Goal: Find specific page/section: Find specific page/section

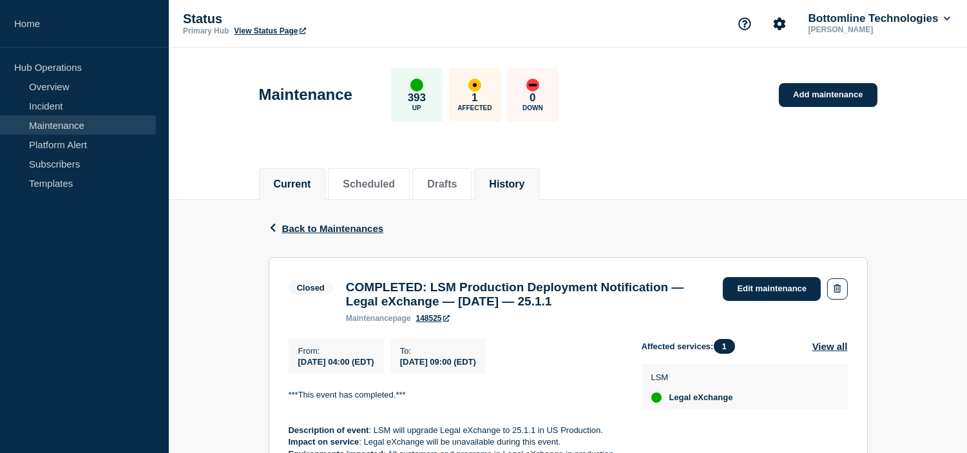
click at [300, 190] on li "Current" at bounding box center [292, 184] width 67 height 32
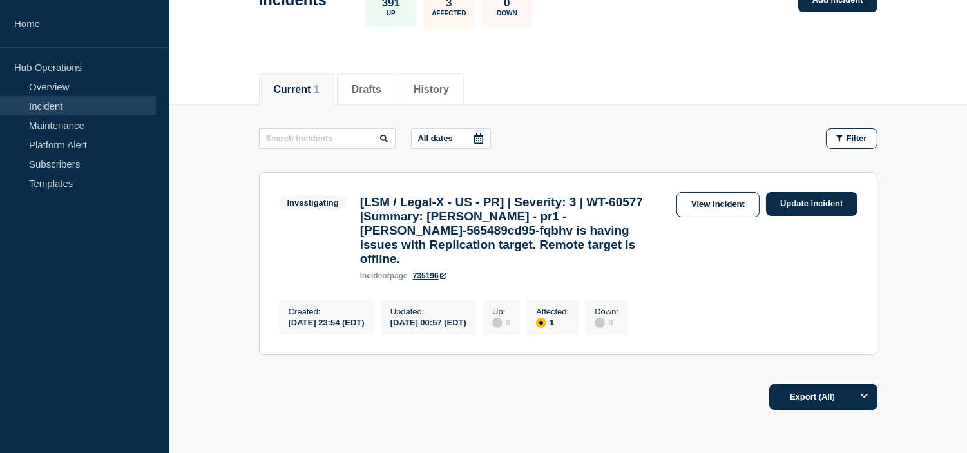
scroll to position [95, 0]
